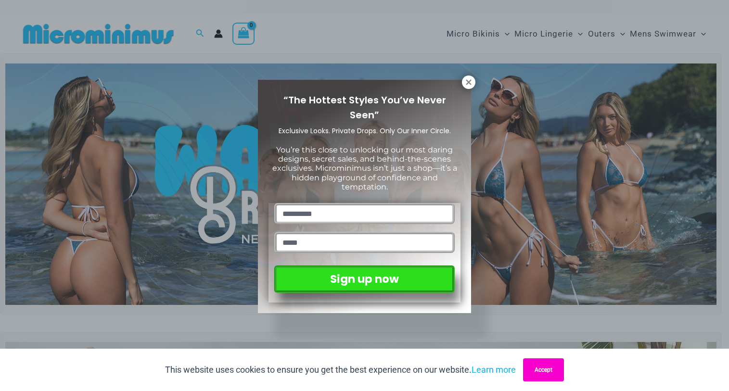
drag, startPoint x: 469, startPoint y: 80, endPoint x: 559, endPoint y: 372, distance: 304.8
click at [469, 80] on icon at bounding box center [468, 82] width 9 height 9
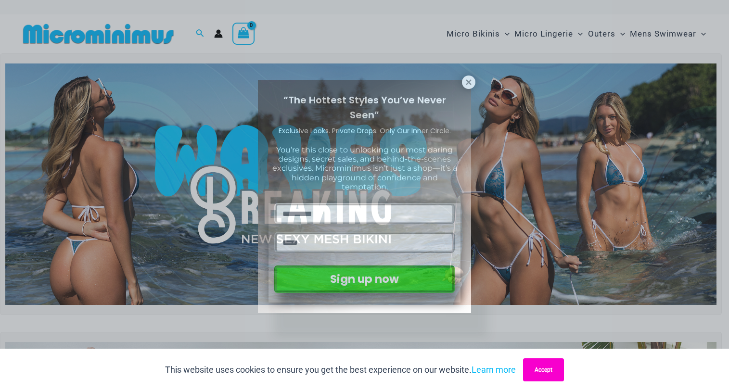
click at [550, 373] on button "Accept" at bounding box center [543, 370] width 41 height 23
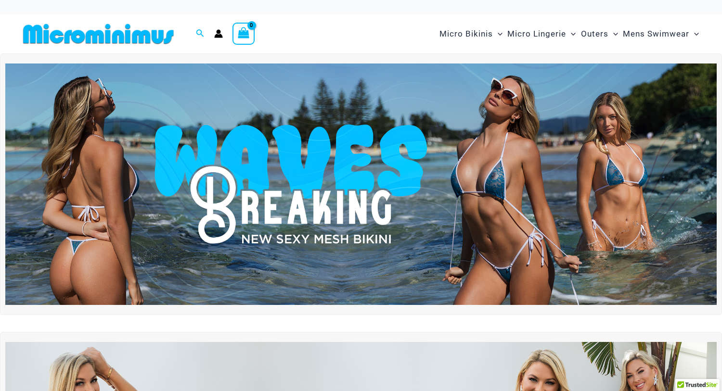
click at [334, 184] on img at bounding box center [360, 185] width 711 height 242
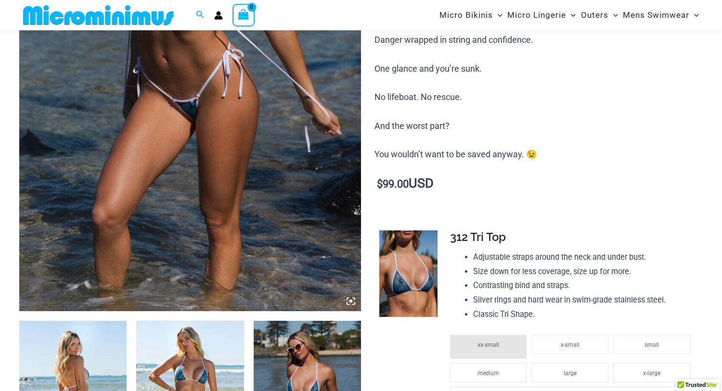
scroll to position [88, 0]
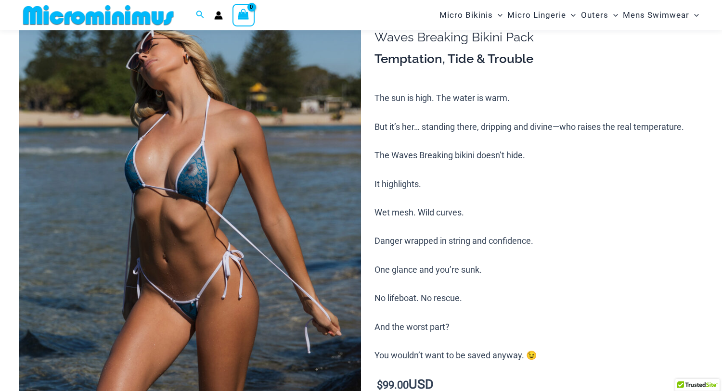
click at [183, 224] on img at bounding box center [190, 256] width 342 height 513
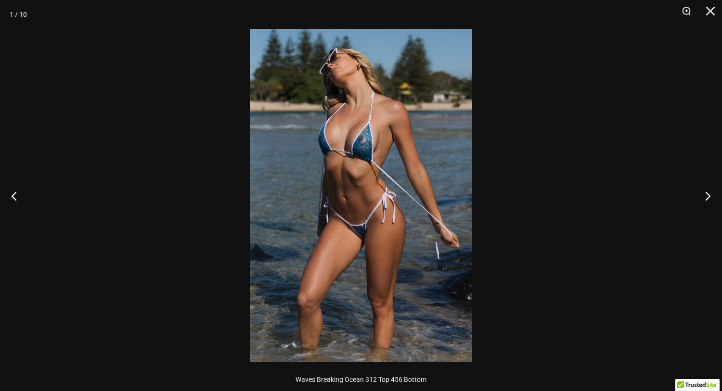
click at [515, 100] on div at bounding box center [361, 195] width 722 height 391
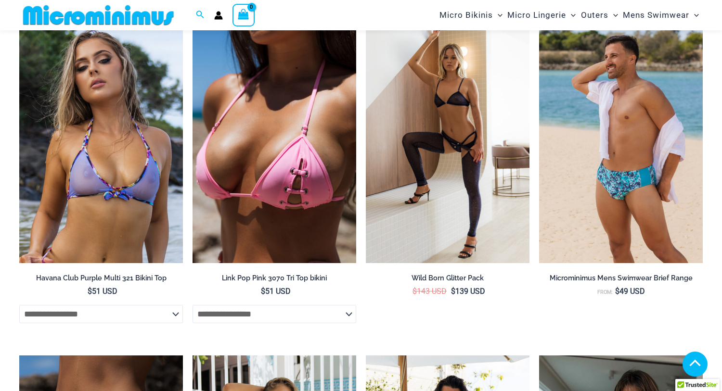
scroll to position [1387, 0]
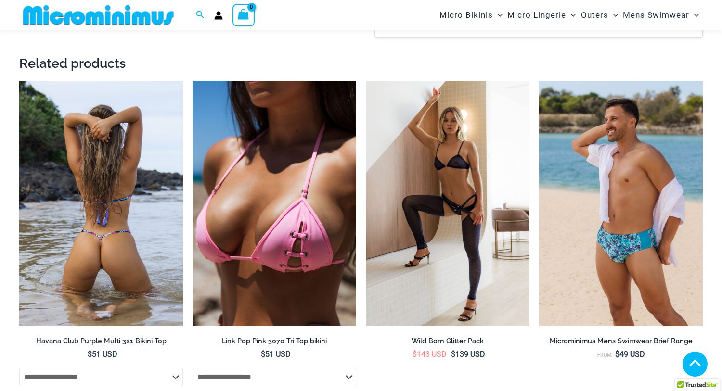
click at [116, 175] on img at bounding box center [101, 203] width 164 height 245
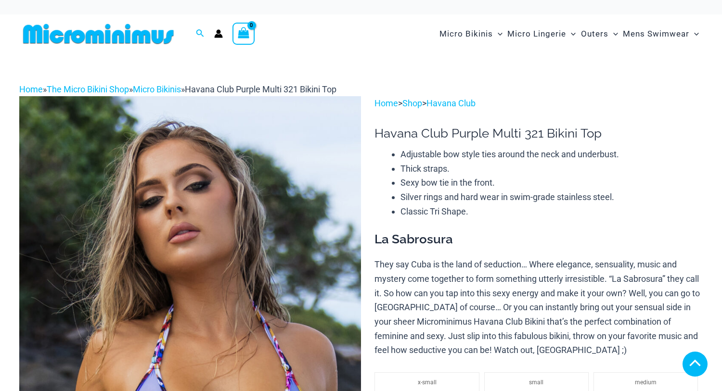
click at [226, 174] on img at bounding box center [190, 352] width 342 height 513
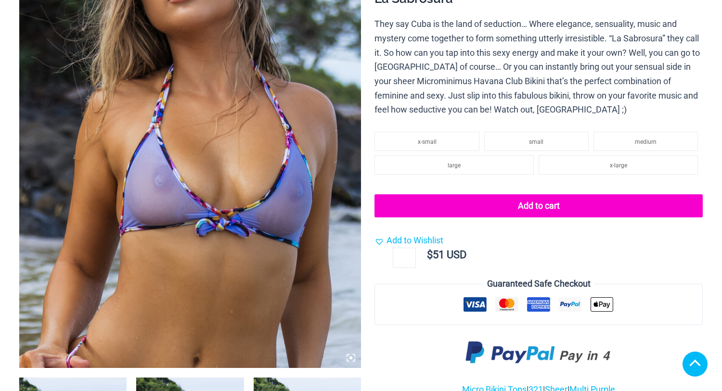
scroll to position [241, 0]
click at [225, 132] on img at bounding box center [190, 112] width 342 height 513
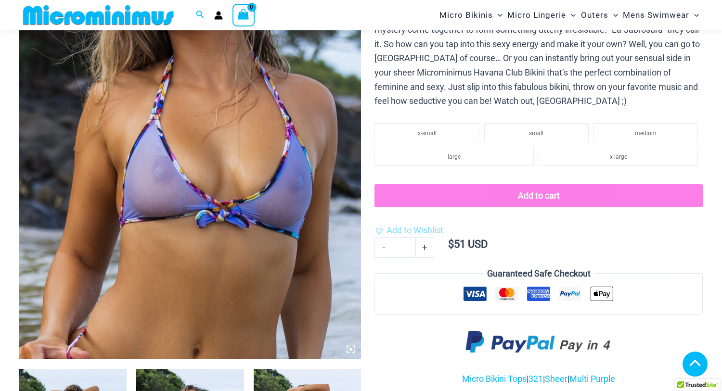
scroll to position [232, 0]
